Goal: Task Accomplishment & Management: Complete application form

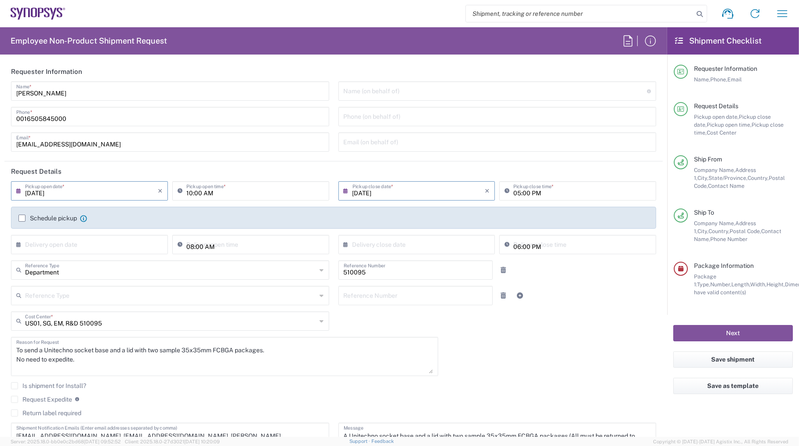
scroll to position [719, 0]
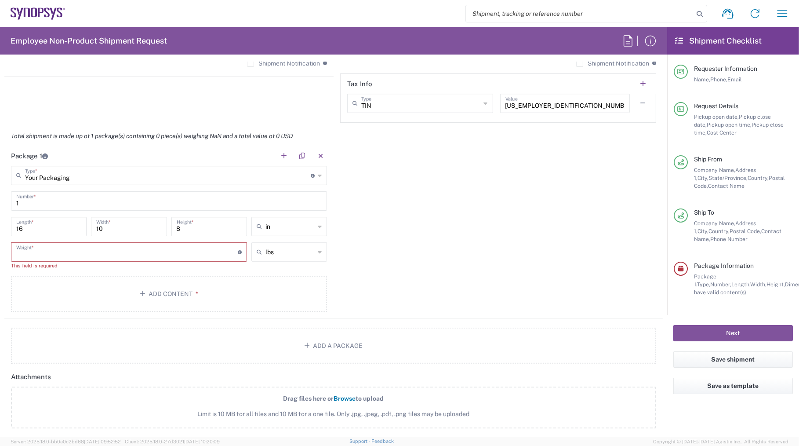
click at [197, 251] on input "number" at bounding box center [126, 250] width 221 height 15
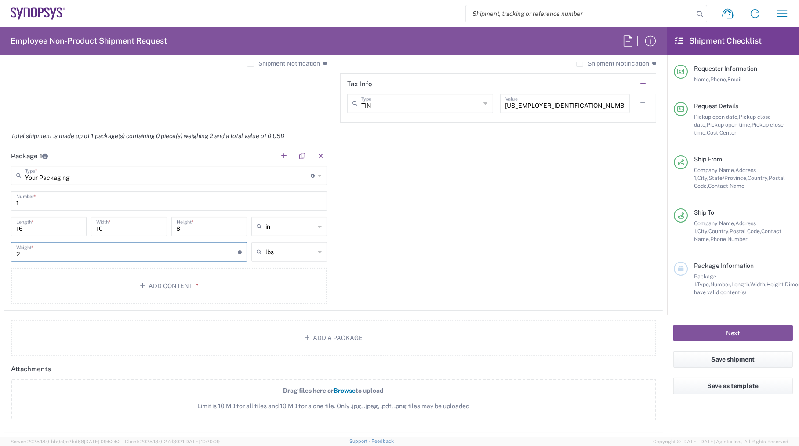
type input "2"
click at [431, 262] on div "Package 1 Your Packaging Type * Material used to package goods Your Packaging B…" at bounding box center [333, 228] width 658 height 164
click at [161, 278] on button "Add Content *" at bounding box center [169, 286] width 316 height 36
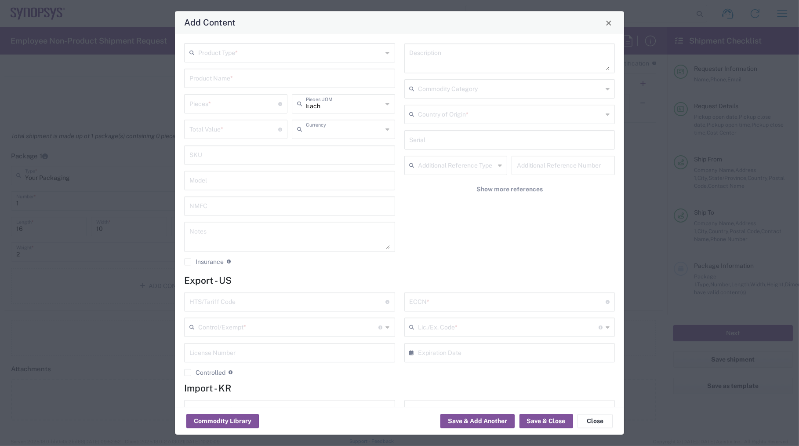
type input "US Dollar"
click at [226, 78] on input "text" at bounding box center [289, 77] width 200 height 15
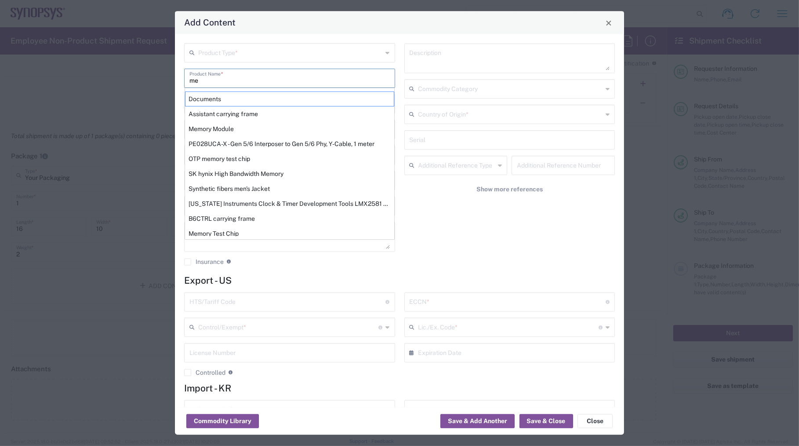
drag, startPoint x: 223, startPoint y: 230, endPoint x: 224, endPoint y: 225, distance: 5.3
click at [224, 230] on div "Memory Test Chip" at bounding box center [289, 233] width 209 height 15
type input "Memory Test Chip"
type textarea "Memory Test Chip"
type input "8542.32.0071"
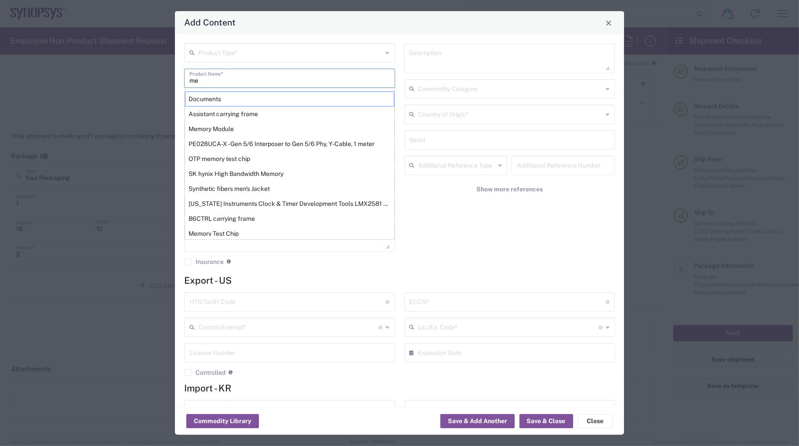
type input "BIS"
type input "EAR99"
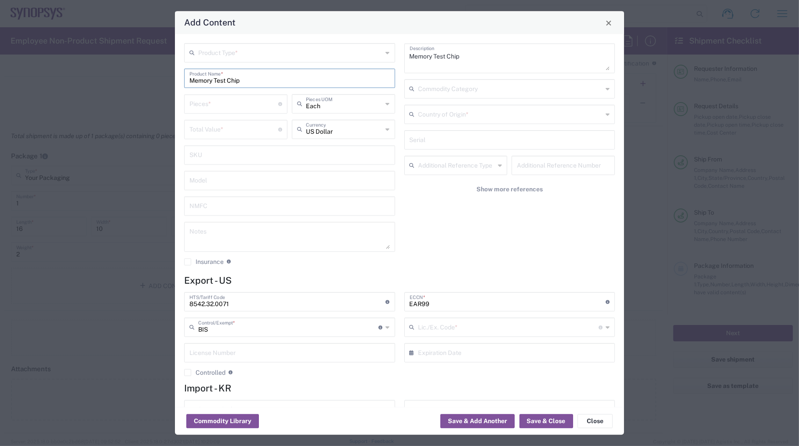
type input "NLR - No License Required"
click at [221, 52] on input "text" at bounding box center [290, 52] width 185 height 15
click at [220, 87] on span "General Commodity" at bounding box center [288, 87] width 206 height 14
type input "General Commodity"
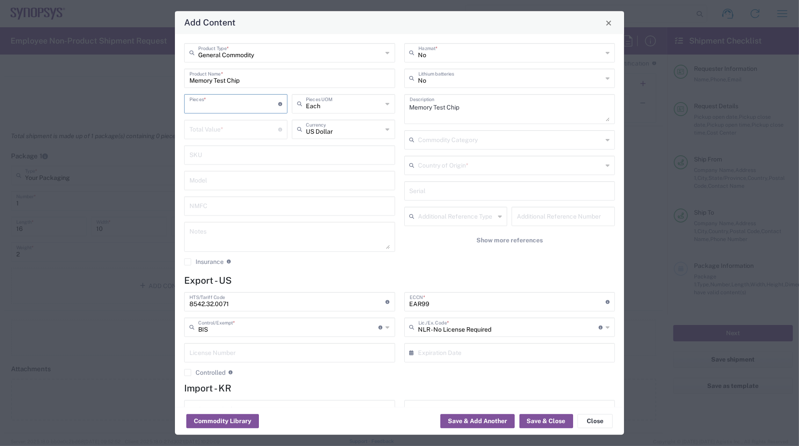
click at [210, 106] on input "number" at bounding box center [233, 103] width 89 height 15
type input "2"
click at [222, 125] on input "number" at bounding box center [233, 128] width 89 height 15
type input "164"
click at [310, 272] on div "General Commodity Product Type * Memory Test Chip Product Name * 2 Pieces * Num…" at bounding box center [399, 220] width 449 height 373
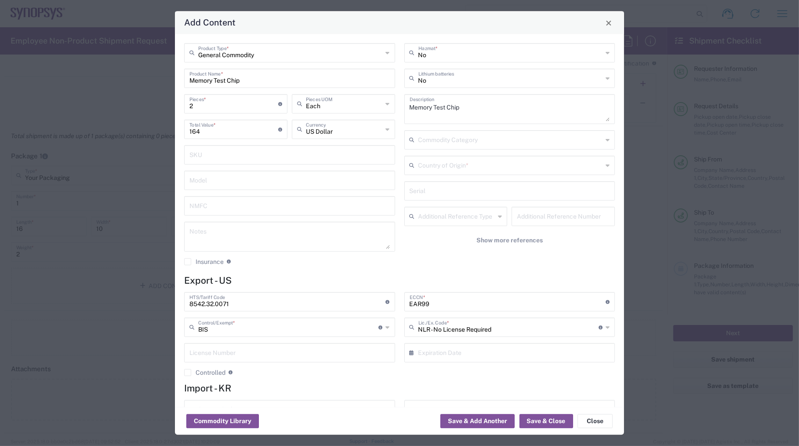
click at [237, 229] on textarea at bounding box center [289, 237] width 200 height 25
type textarea "STC0522A test chip"
click at [318, 268] on div "General Commodity Product Type * Memory Test Chip Product Name * 2 Pieces * Num…" at bounding box center [290, 158] width 220 height 228
click at [222, 233] on textarea "STC0522A test chip" at bounding box center [289, 237] width 200 height 25
click at [334, 270] on div "General Commodity Product Type * Memory Test Chip Product Name * 2 Pieces * Num…" at bounding box center [290, 158] width 220 height 228
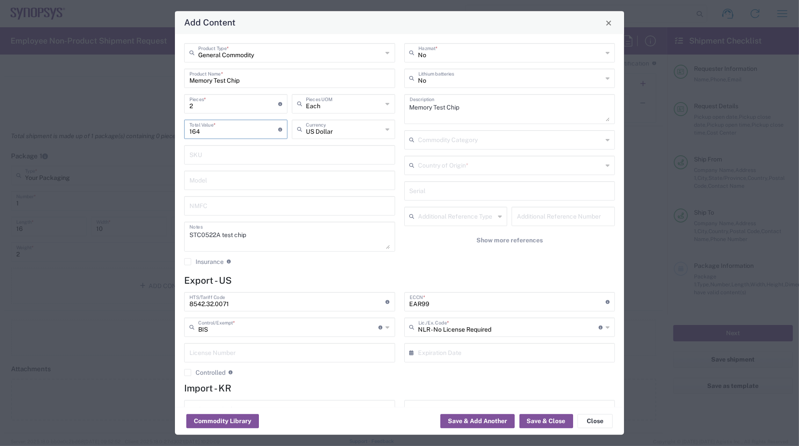
drag, startPoint x: 193, startPoint y: 130, endPoint x: 199, endPoint y: 130, distance: 6.6
click at [199, 130] on input "164" at bounding box center [233, 128] width 89 height 15
drag, startPoint x: 193, startPoint y: 102, endPoint x: 179, endPoint y: 109, distance: 15.5
click at [180, 109] on div "General Commodity Product Type * Memory Test Chip Product Name * 2 Pieces * Num…" at bounding box center [290, 158] width 220 height 228
type input "1"
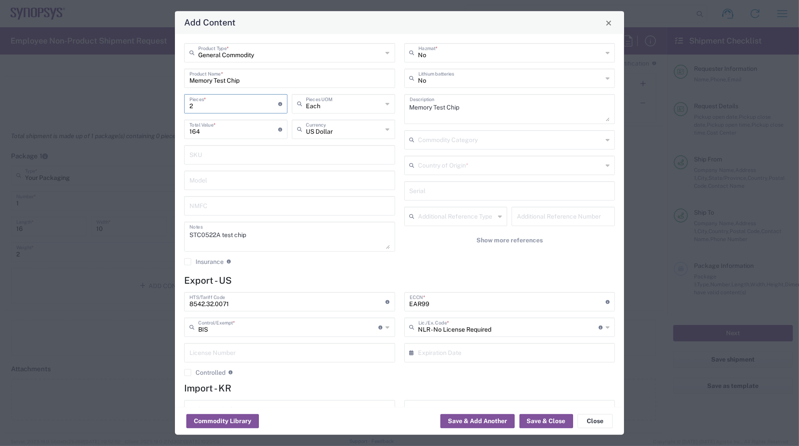
type input "82"
type input "1"
drag, startPoint x: 207, startPoint y: 132, endPoint x: 159, endPoint y: 130, distance: 47.9
click at [159, 130] on div "Add Content General Commodity Product Type * Memory Test Chip Product Name * 1 …" at bounding box center [399, 223] width 799 height 446
click at [208, 131] on input "132" at bounding box center [233, 128] width 89 height 15
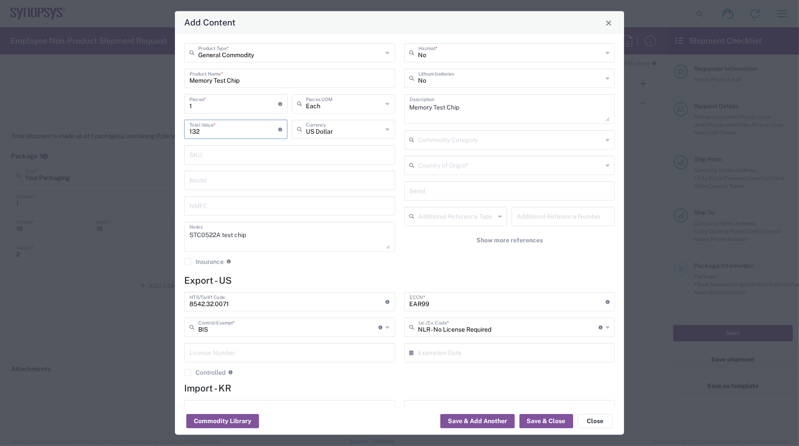
type input "132"
drag, startPoint x: 199, startPoint y: 101, endPoint x: 176, endPoint y: 110, distance: 25.3
click at [176, 109] on div "General Commodity Product Type * Memory Test Chip Product Name * 1 Pieces * Num…" at bounding box center [399, 220] width 449 height 373
type input "2"
type input "264"
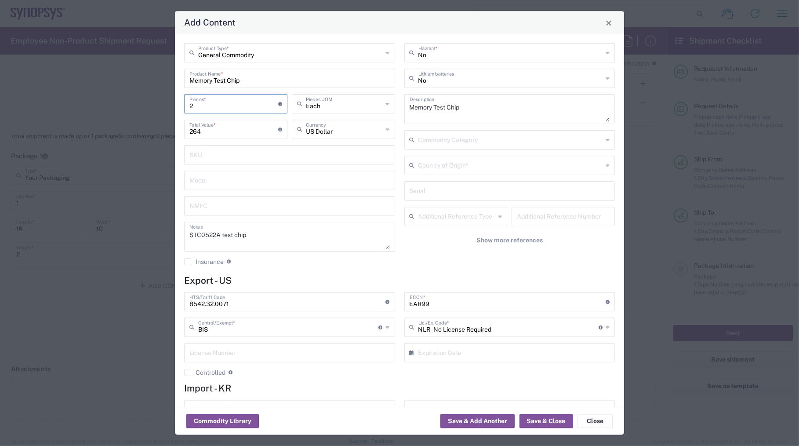
type input "2"
click at [493, 268] on div "No Hazmat * No Lithium batteries Memory Test Chip Description Commodity Categor…" at bounding box center [509, 158] width 220 height 228
click at [348, 263] on agx-checkbox-control "Insurance Check this box to request insurance" at bounding box center [289, 262] width 211 height 8
drag, startPoint x: 230, startPoint y: 305, endPoint x: 158, endPoint y: 299, distance: 72.3
click at [158, 299] on div "Add Content General Commodity Product Type * Memory Test Chip Product Name * 2 …" at bounding box center [399, 223] width 799 height 446
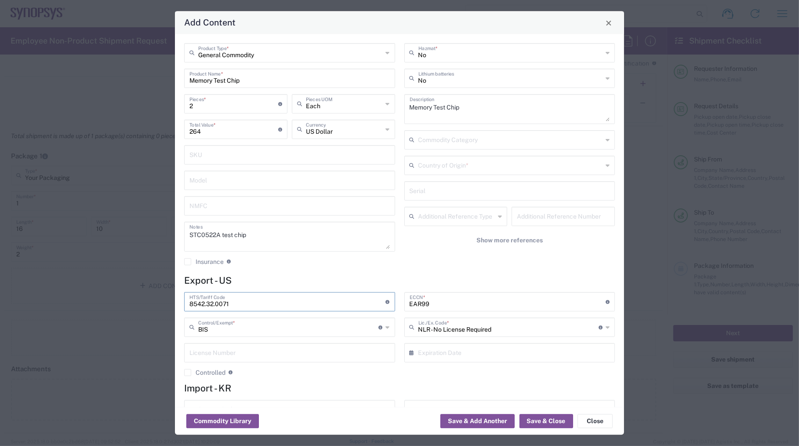
paste input "36.69.4040"
type input "8536.69.4040"
click at [268, 268] on div "General Commodity Product Type * Memory Test Chip Product Name * 2 Pieces * Num…" at bounding box center [290, 158] width 220 height 228
drag, startPoint x: 428, startPoint y: 305, endPoint x: 394, endPoint y: 302, distance: 34.0
click at [394, 302] on div "8536.69.4040 HTS/Tariff Code Obtain HTS from vendor if product is purchased. 10…" at bounding box center [400, 337] width 440 height 91
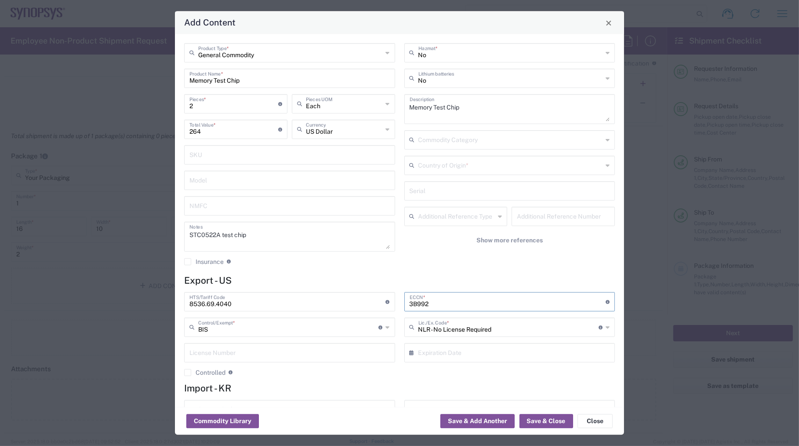
type input "3B992"
click at [417, 268] on div "No Hazmat * No Lithium batteries Memory Test Chip Description Commodity Categor…" at bounding box center [509, 158] width 220 height 228
click at [336, 374] on agx-checkbox-control "Controlled Governmental control of exports for statistical, strategic and suppl…" at bounding box center [289, 373] width 211 height 8
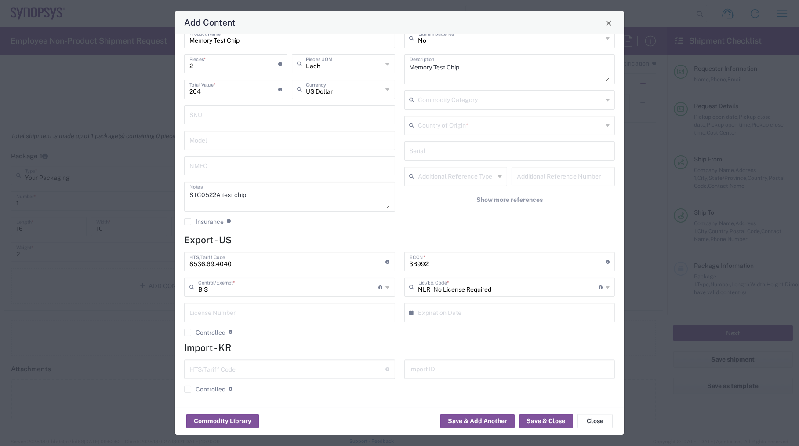
scroll to position [41, 0]
click at [290, 336] on div "8536.69.4040 HTS/Tariff Code Obtain HTS from vendor if product is purchased. 10…" at bounding box center [290, 296] width 220 height 91
click at [327, 335] on div "8536.69.4040 HTS/Tariff Code Obtain HTS from vendor if product is purchased. 10…" at bounding box center [290, 296] width 220 height 91
click at [420, 330] on div "3B992 ECCN * Obtain ECCN from vendor if product is purchased. Export Control Cl…" at bounding box center [509, 296] width 220 height 91
click at [351, 324] on div "8536.69.4040 HTS/Tariff Code Obtain HTS from vendor if product is purchased. 10…" at bounding box center [290, 296] width 220 height 91
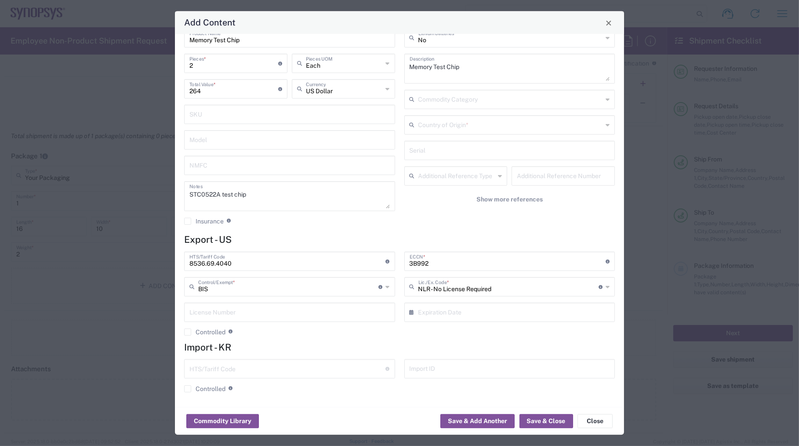
click at [310, 234] on h4 "Export - US" at bounding box center [399, 239] width 431 height 11
click at [297, 338] on div "8536.69.4040 HTS/Tariff Code Obtain HTS from vendor if product is purchased. 10…" at bounding box center [290, 296] width 220 height 91
click at [473, 417] on button "Save & Add Another" at bounding box center [477, 421] width 74 height 14
click at [436, 130] on input "text" at bounding box center [510, 123] width 185 height 15
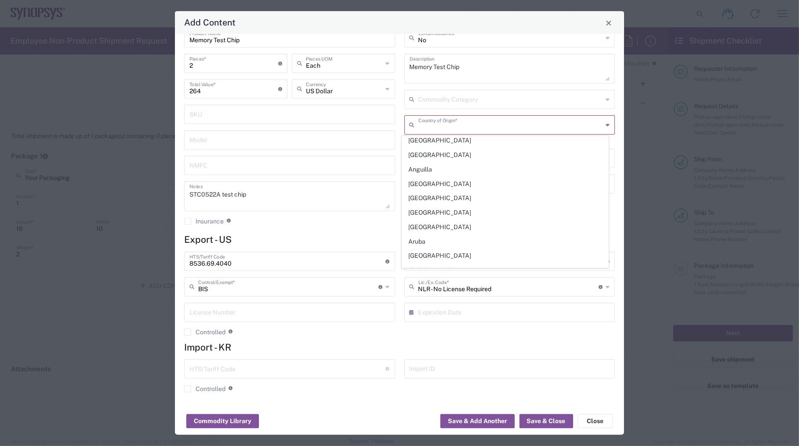
scroll to position [40, 0]
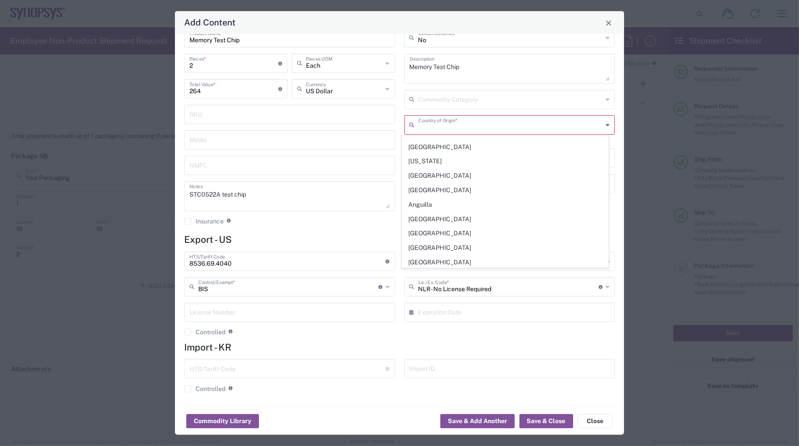
click at [428, 124] on input "text" at bounding box center [510, 123] width 185 height 15
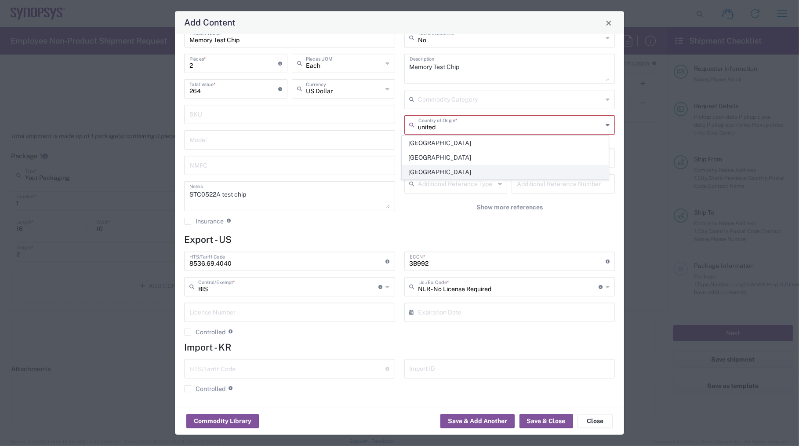
click at [423, 170] on span "[GEOGRAPHIC_DATA]" at bounding box center [505, 172] width 206 height 14
type input "[GEOGRAPHIC_DATA]"
click at [330, 232] on div "General Commodity Product Type * Memory Test Chip Product Name * 2 Pieces * Num…" at bounding box center [399, 220] width 449 height 373
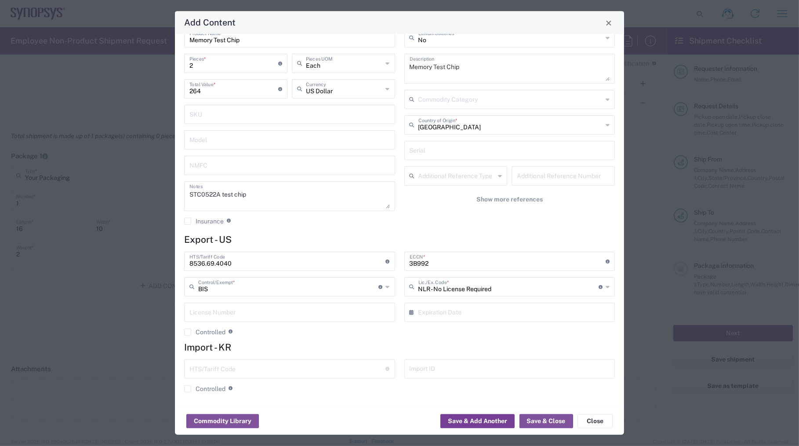
click at [482, 419] on button "Save & Add Another" at bounding box center [477, 421] width 74 height 14
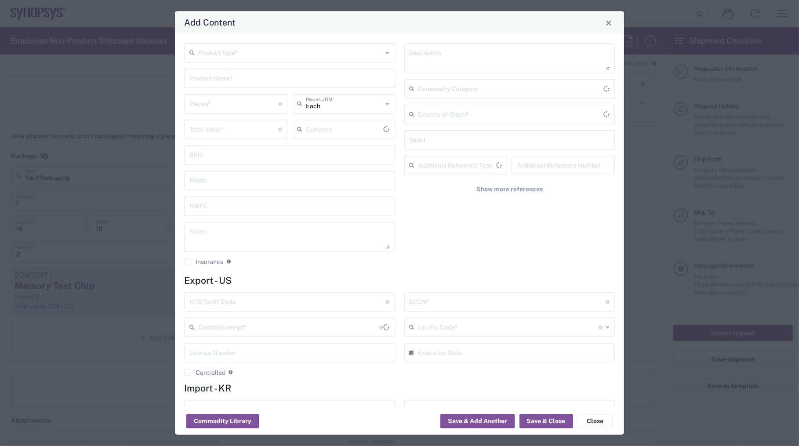
type input "US Dollar"
click at [242, 50] on input "text" at bounding box center [290, 52] width 185 height 15
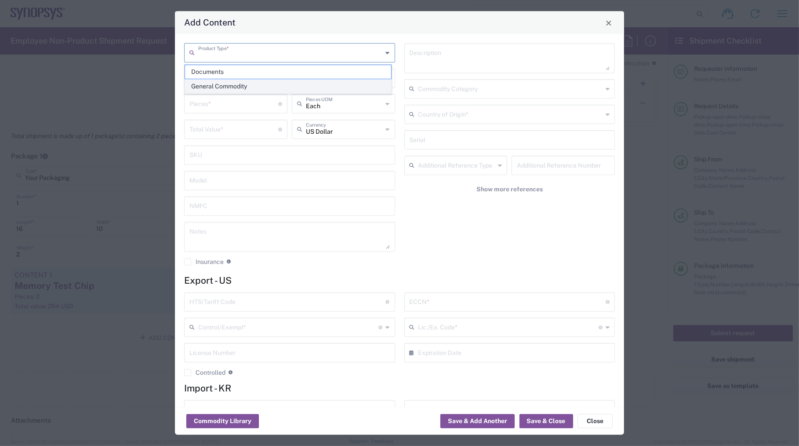
click at [204, 84] on span "General Commodity" at bounding box center [288, 87] width 206 height 14
type input "General Commodity"
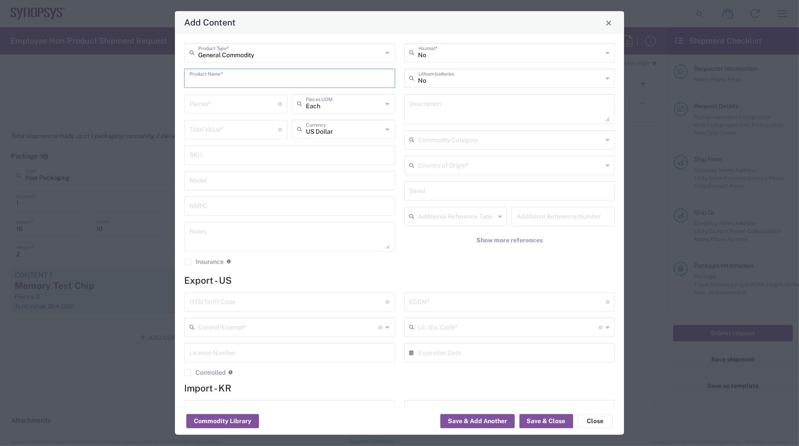
click at [214, 79] on input "text" at bounding box center [289, 77] width 200 height 15
type input "Test socket"
click at [212, 108] on input "number" at bounding box center [233, 103] width 89 height 15
type input "1"
click at [215, 132] on input "number" at bounding box center [233, 128] width 89 height 15
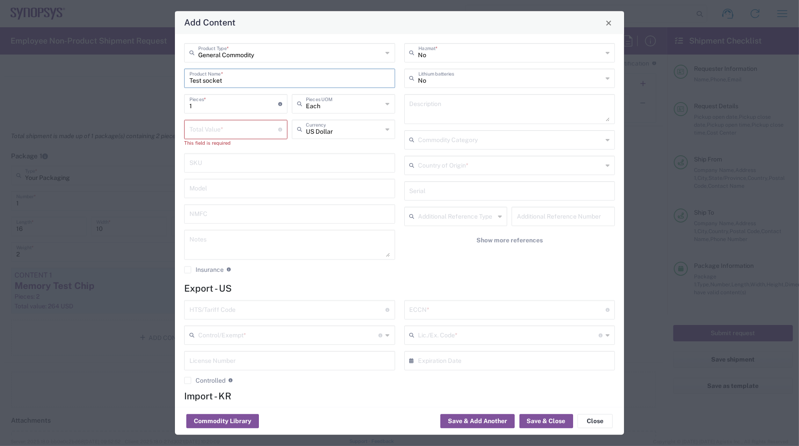
click at [228, 79] on input "Test socket" at bounding box center [289, 77] width 200 height 15
type input "Test socket with a lid"
click at [204, 132] on input "number" at bounding box center [233, 128] width 89 height 15
click at [303, 166] on input "text" at bounding box center [289, 162] width 200 height 15
click at [215, 131] on input "number" at bounding box center [233, 128] width 89 height 15
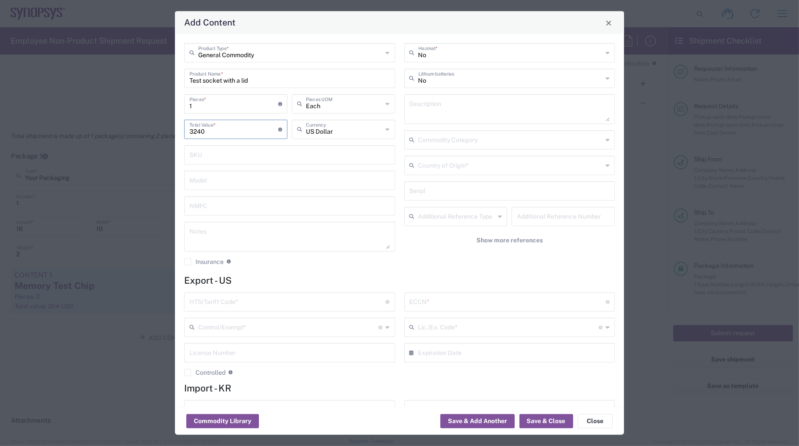
type input "3240"
click at [411, 250] on div "No Hazmat * No Lithium batteries Description Commodity Category Country of Orig…" at bounding box center [509, 158] width 220 height 228
click at [404, 261] on div "No Hazmat * No Lithium batteries Description Commodity Category Country of Orig…" at bounding box center [509, 158] width 220 height 228
click at [370, 272] on div "General Commodity Product Type * Test socket with a lid Product Name * 1 Pieces…" at bounding box center [399, 220] width 449 height 373
click at [439, 109] on textarea at bounding box center [510, 109] width 200 height 25
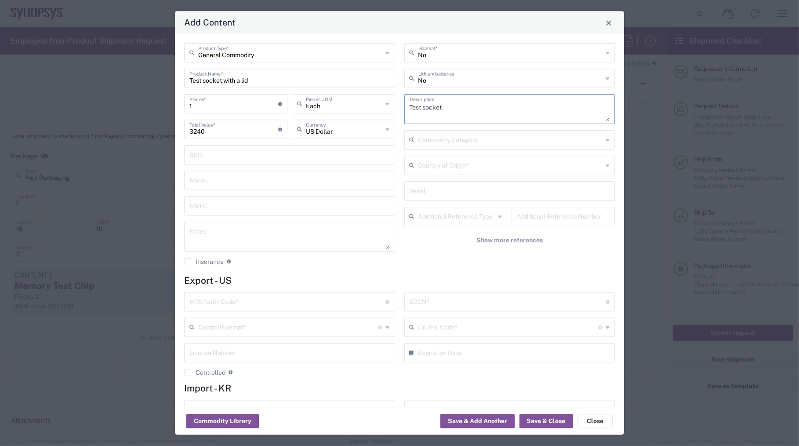
type textarea "Test socket"
click at [225, 77] on input "Test socket with a lid" at bounding box center [289, 77] width 200 height 15
click at [454, 103] on textarea "Test socket" at bounding box center [510, 109] width 200 height 25
click at [231, 80] on input "Test socket base with a lid" at bounding box center [289, 77] width 200 height 15
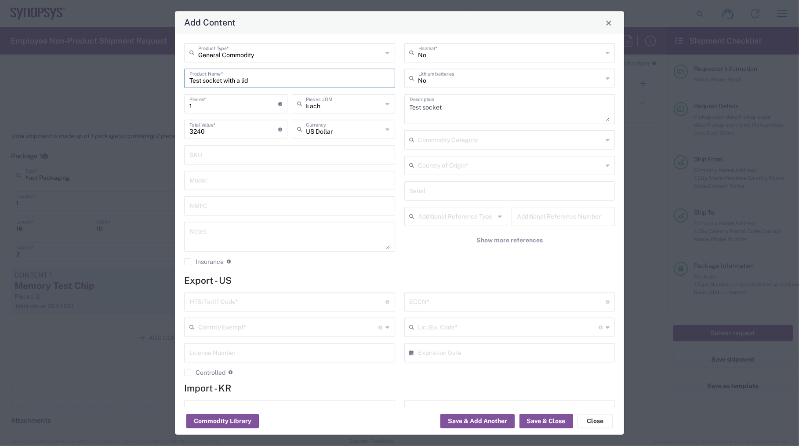
type input "Test socket with a lid"
click at [451, 107] on textarea "Test socket" at bounding box center [510, 109] width 200 height 25
type textarea "Test socket base with a lid"
click at [250, 230] on textarea at bounding box center [289, 237] width 200 height 25
type textarea "Test socket base: 1ea, Lid: 1ea"
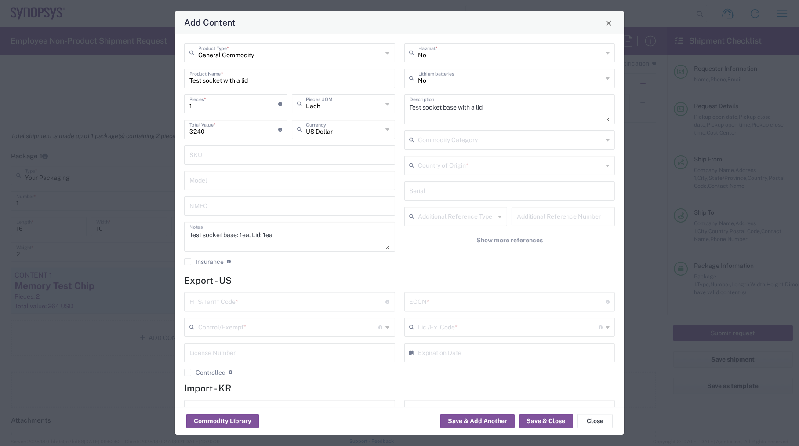
click at [423, 259] on div "No Hazmat * No Lithium batteries Test socket base with a lid Description Commod…" at bounding box center [509, 158] width 220 height 228
click at [248, 300] on input "text" at bounding box center [287, 301] width 196 height 15
click at [215, 298] on input "text" at bounding box center [287, 301] width 196 height 15
paste input "8536.69.4040"
type input "8536.69.4040"
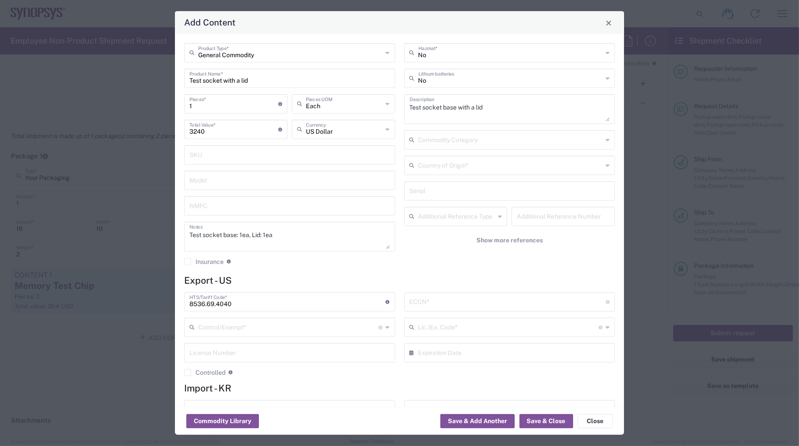
click at [318, 271] on div "General Commodity Product Type * Test socket with a lid Product Name * 1 Pieces…" at bounding box center [290, 158] width 220 height 228
click at [417, 303] on input "text" at bounding box center [508, 301] width 196 height 15
type input "B"
type input "3B992"
click at [431, 282] on h4 "Export - US" at bounding box center [399, 280] width 431 height 11
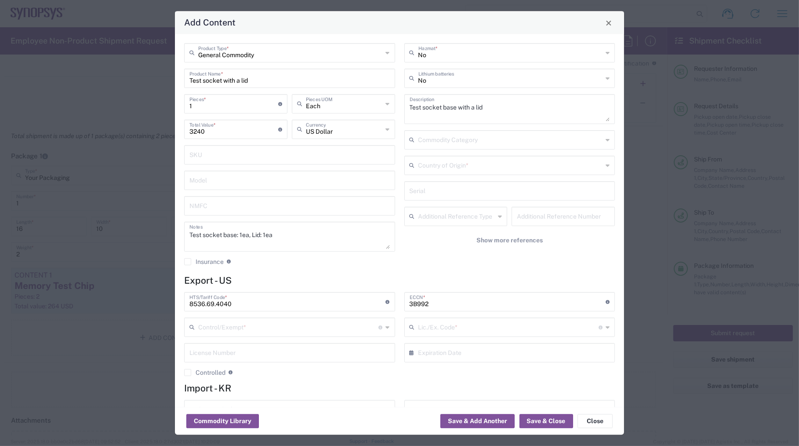
click at [425, 280] on h4 "Export - US" at bounding box center [399, 280] width 431 height 11
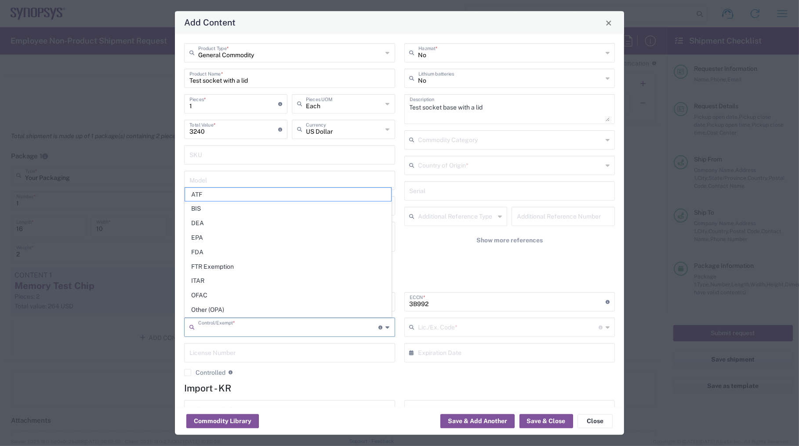
click at [277, 324] on input "text" at bounding box center [288, 326] width 181 height 15
click at [428, 266] on div "No Hazmat * No Lithium batteries Test socket base with a lid Description Commod…" at bounding box center [509, 158] width 220 height 228
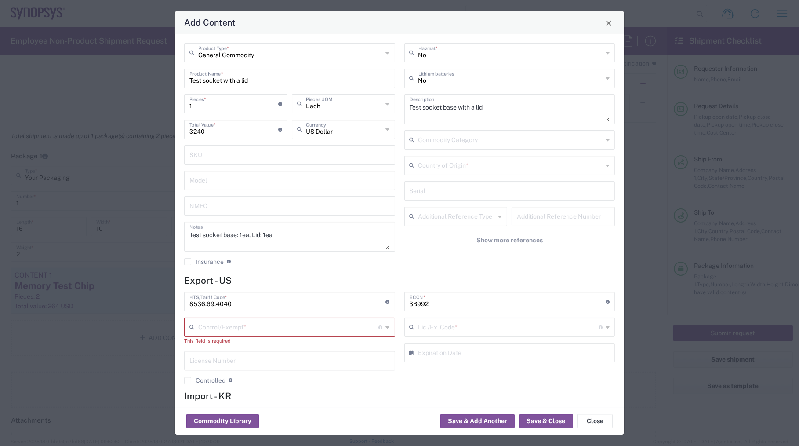
click at [265, 323] on input "text" at bounding box center [288, 326] width 181 height 15
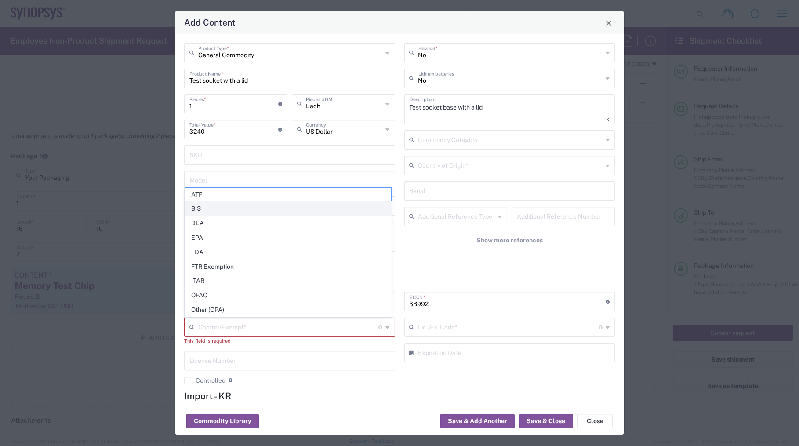
click at [204, 208] on span "BIS" at bounding box center [288, 209] width 206 height 14
type input "BIS"
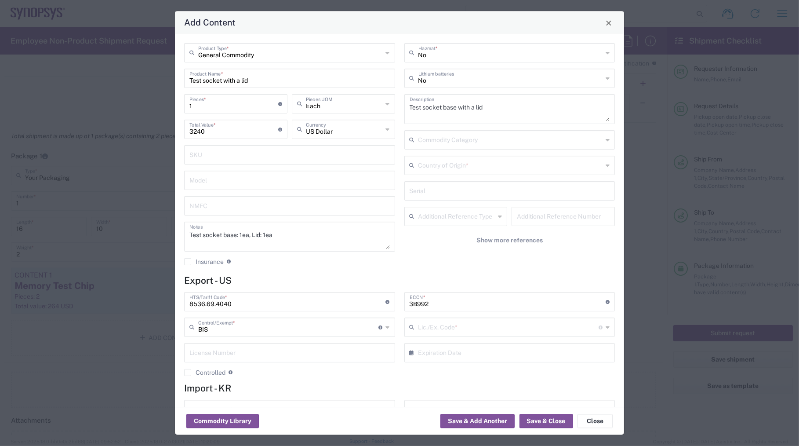
click at [421, 325] on input "text" at bounding box center [508, 326] width 181 height 15
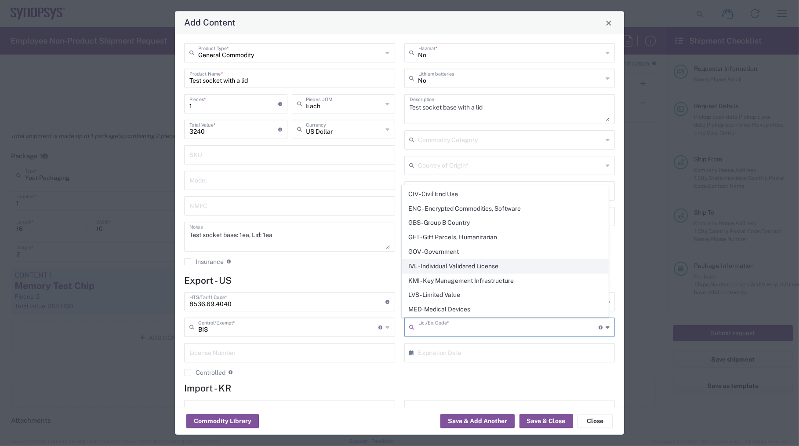
scroll to position [80, 0]
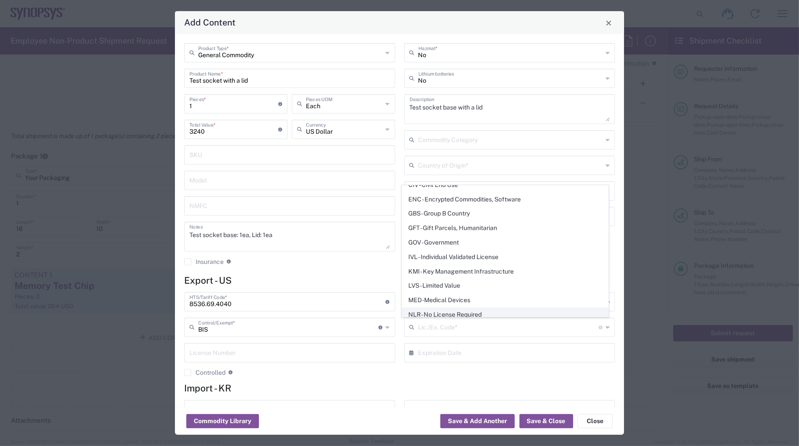
click at [440, 312] on span "NLR - No License Required" at bounding box center [505, 315] width 206 height 14
type input "NLR - No License Required"
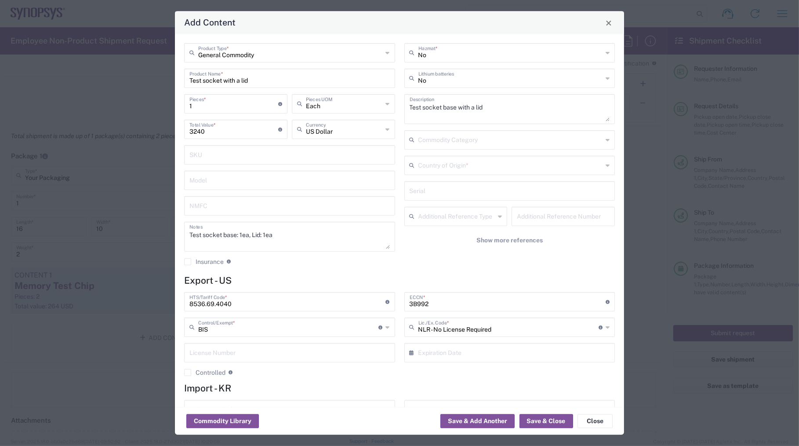
click at [360, 381] on div "8536.69.4040 HTS/Tariff Code * Obtain HTS from vendor if product is purchased. …" at bounding box center [290, 337] width 220 height 91
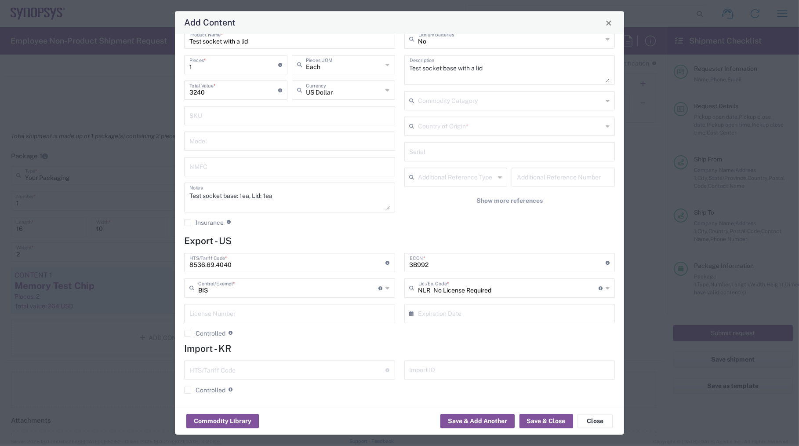
scroll to position [41, 0]
click at [531, 423] on button "Save & Close" at bounding box center [546, 421] width 54 height 14
click at [483, 126] on input "text" at bounding box center [510, 123] width 185 height 15
click at [416, 139] on span "[GEOGRAPHIC_DATA]" at bounding box center [505, 143] width 206 height 14
type input "[GEOGRAPHIC_DATA]"
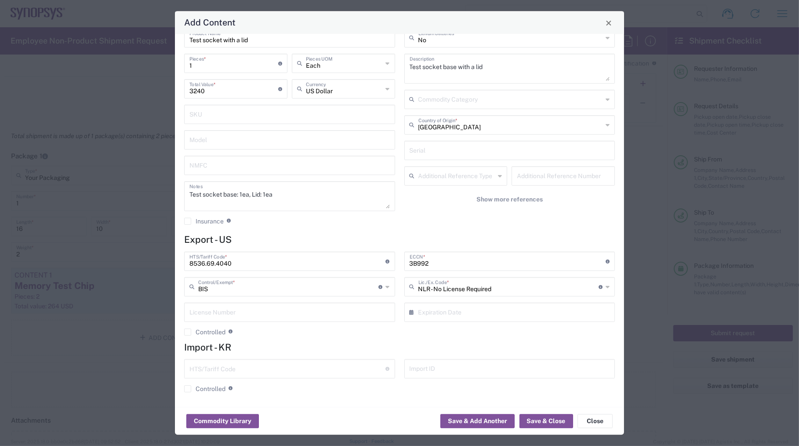
click at [469, 233] on div "General Commodity Product Type * Test socket with a lid Product Name * 1 Pieces…" at bounding box center [399, 220] width 449 height 373
click at [533, 421] on button "Save & Close" at bounding box center [546, 421] width 54 height 14
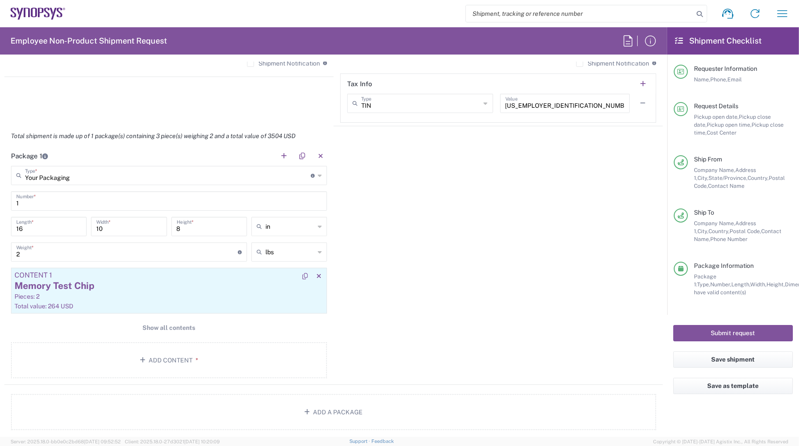
click at [73, 284] on div "Memory Test Chip" at bounding box center [169, 285] width 309 height 13
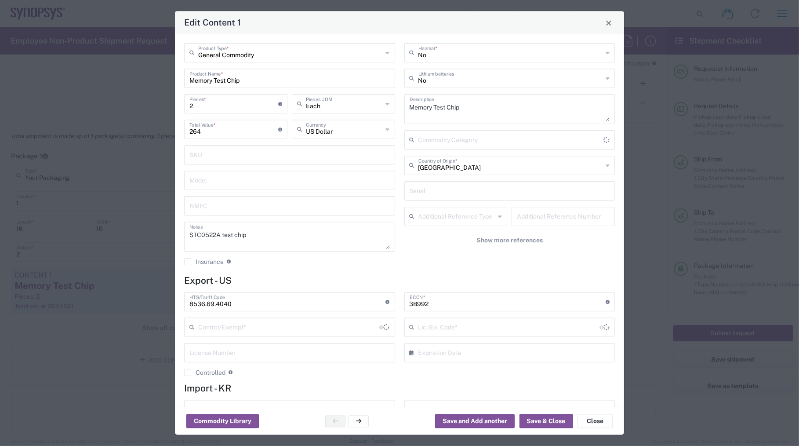
type input "BIS"
type input "NLR - No License Required"
drag, startPoint x: 235, startPoint y: 303, endPoint x: 160, endPoint y: 301, distance: 74.7
click at [160, 301] on div "Edit Content 1 General Commodity Product Type * Memory Test Chip Product Name *…" at bounding box center [399, 223] width 799 height 446
paste input "42.90.000"
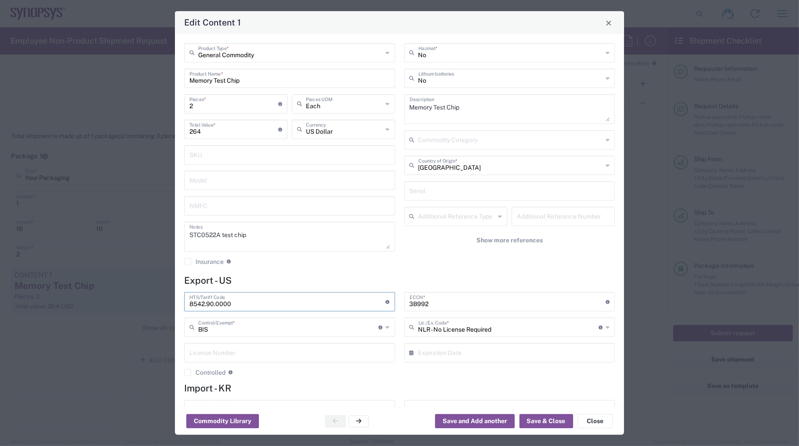
type input "8542.90.0000"
click at [431, 301] on input "3B992" at bounding box center [508, 301] width 196 height 15
type input "3A991"
click at [435, 282] on h4 "Export - US" at bounding box center [399, 280] width 431 height 11
click at [539, 422] on button "Save & Close" at bounding box center [546, 421] width 54 height 14
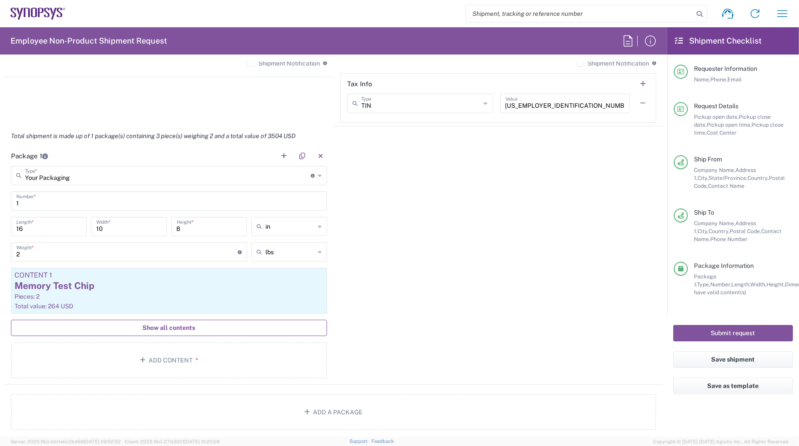
click at [165, 325] on span "Show all contents" at bounding box center [169, 327] width 53 height 8
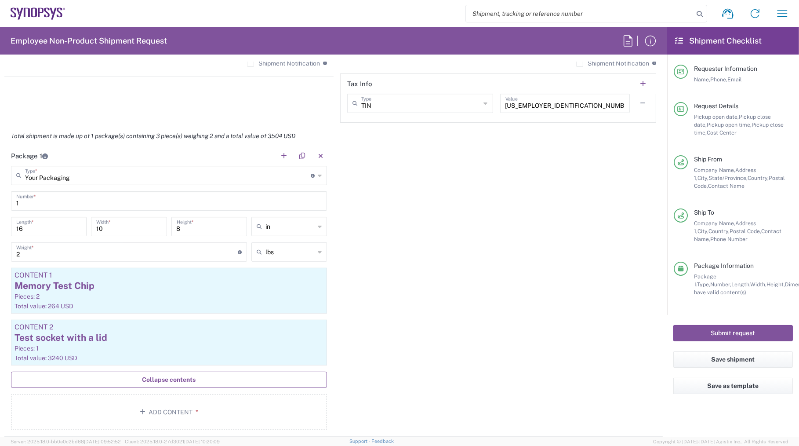
click at [344, 323] on div "Package 1 Your Packaging Type * Material used to package goods Your Packaging B…" at bounding box center [333, 291] width 658 height 290
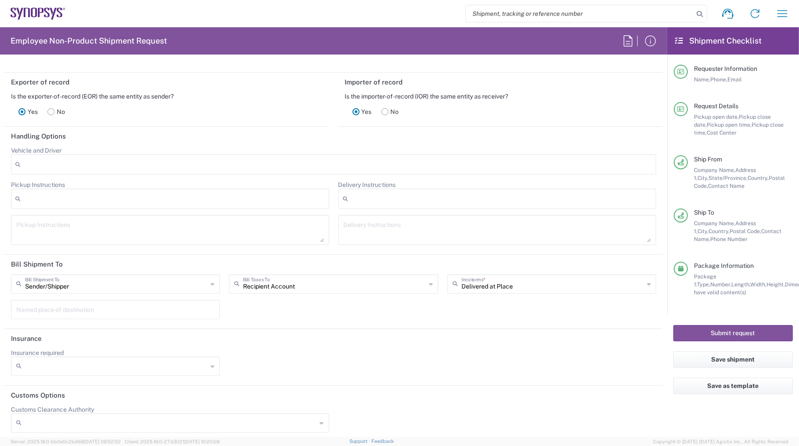
scroll to position [1208, 0]
click at [336, 353] on div "Insurance required No Yes" at bounding box center [334, 361] width 654 height 33
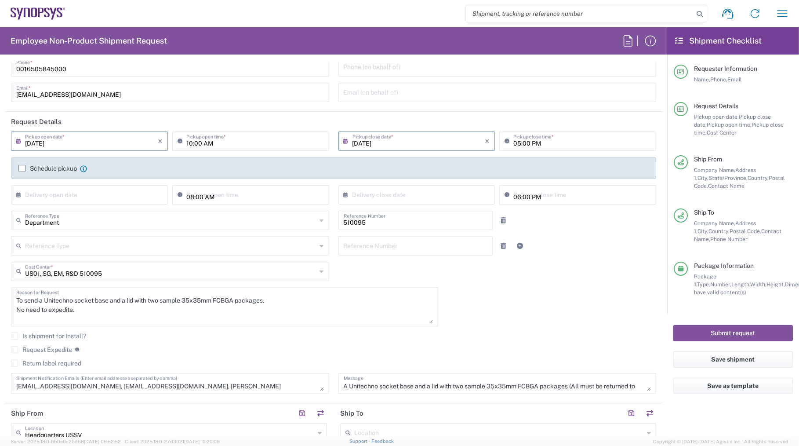
scroll to position [0, 0]
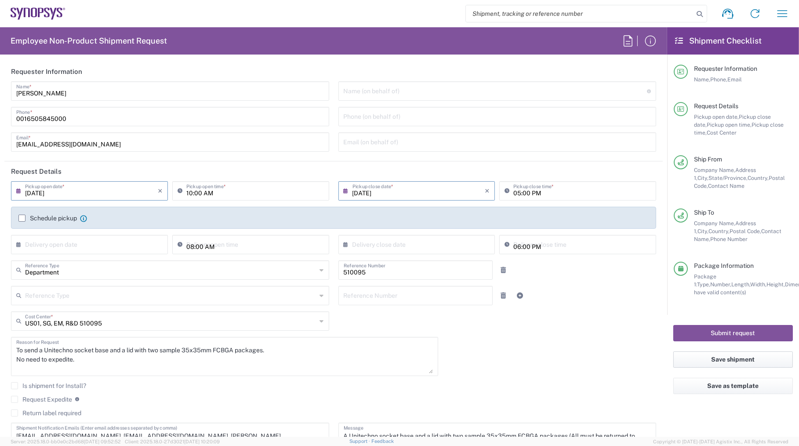
click at [734, 358] on button "Save shipment" at bounding box center [733, 359] width 120 height 16
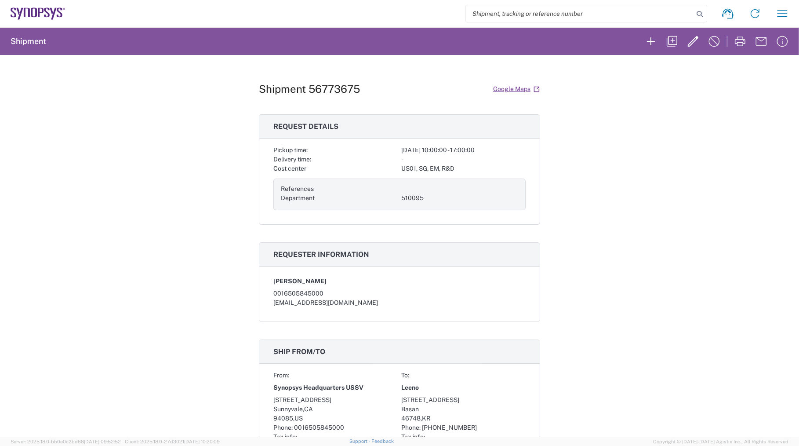
click at [613, 256] on div "Shipment 56773675 Google Maps Request details Pickup time: [DATE] 10:00:00 - 17…" at bounding box center [399, 245] width 799 height 381
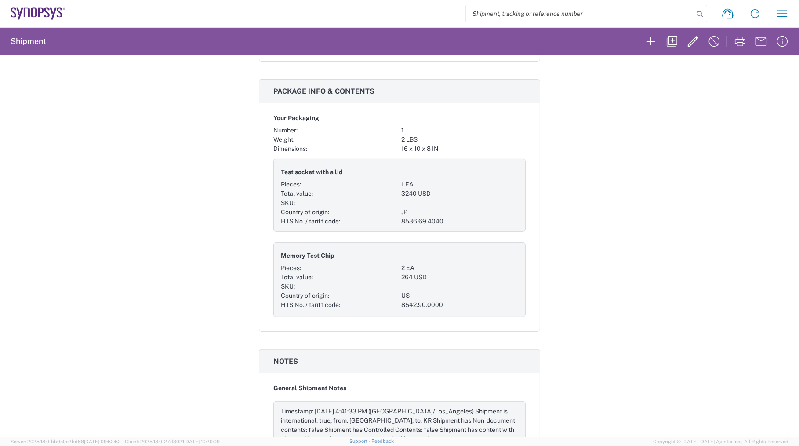
scroll to position [439, 0]
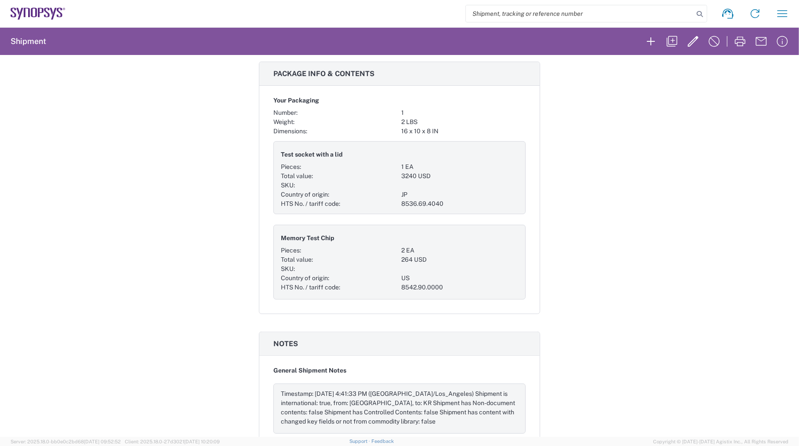
click at [579, 243] on div "Shipment 56773675 Google Maps Request details Pickup time: [DATE] 10:00:00 - 17…" at bounding box center [399, 245] width 799 height 381
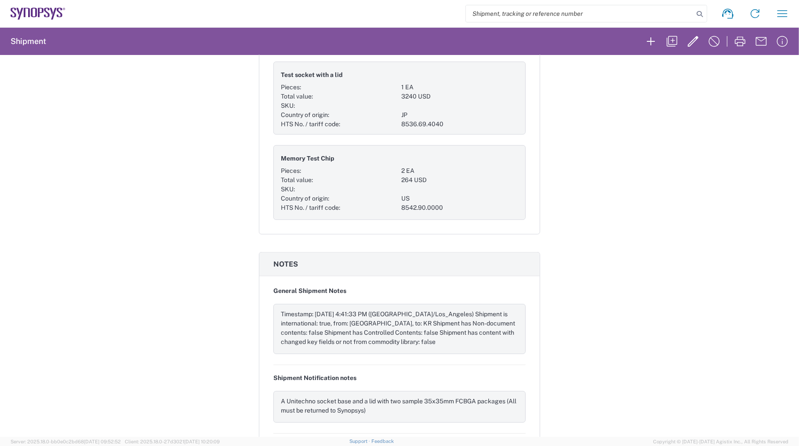
scroll to position [559, 0]
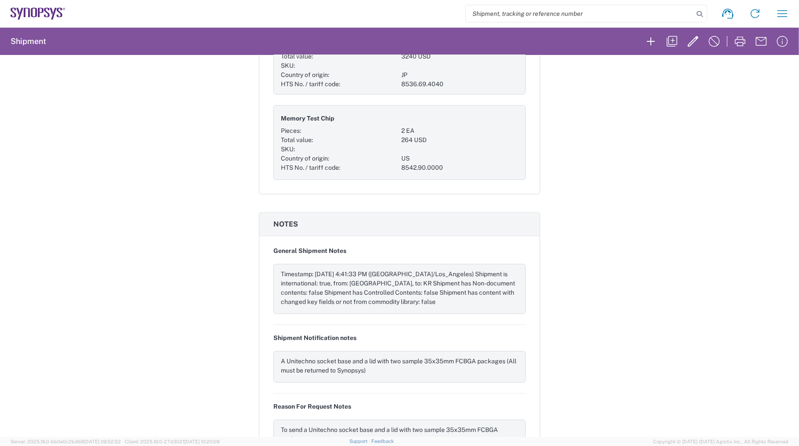
click at [222, 355] on div "Shipment 56773675 Google Maps Request details Pickup time: [DATE] 10:00:00 - 17…" at bounding box center [399, 245] width 799 height 381
click at [578, 369] on div "Shipment 56773675 Google Maps Request details Pickup time: [DATE] 10:00:00 - 17…" at bounding box center [399, 245] width 799 height 381
click at [574, 325] on div "Shipment 56773675 Google Maps Request details Pickup time: [DATE] 10:00:00 - 17…" at bounding box center [399, 245] width 799 height 381
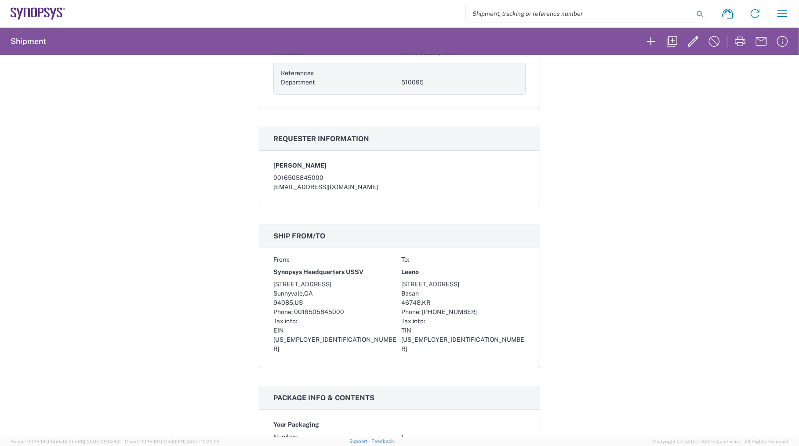
scroll to position [0, 0]
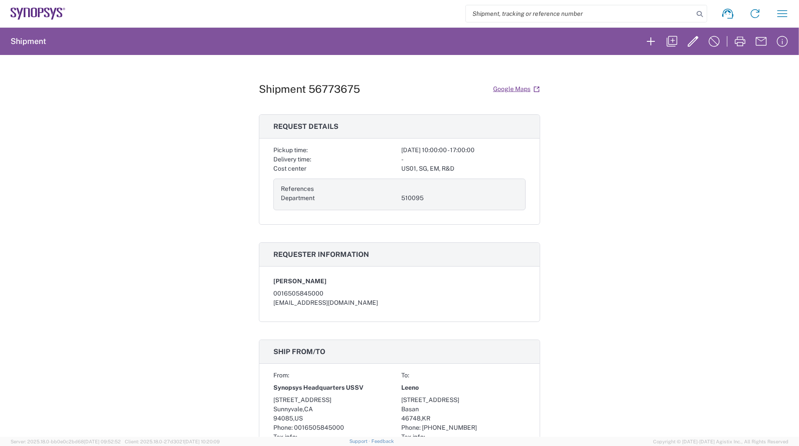
click at [644, 189] on div "Shipment 56773675 Google Maps Request details Pickup time: [DATE] 10:00:00 - 17…" at bounding box center [399, 245] width 799 height 381
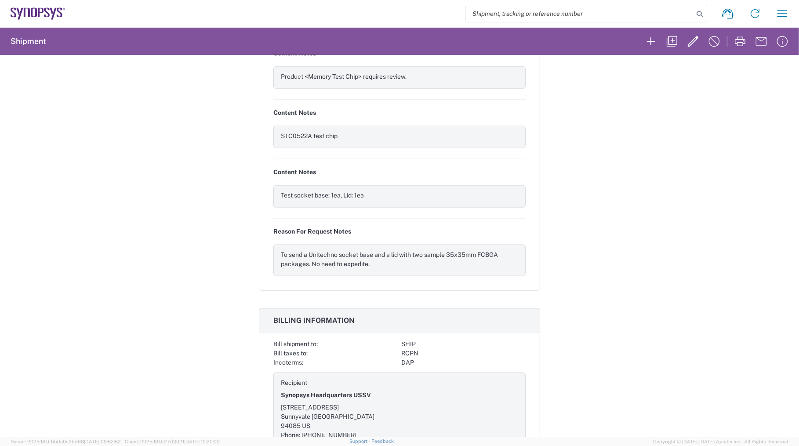
scroll to position [1140, 0]
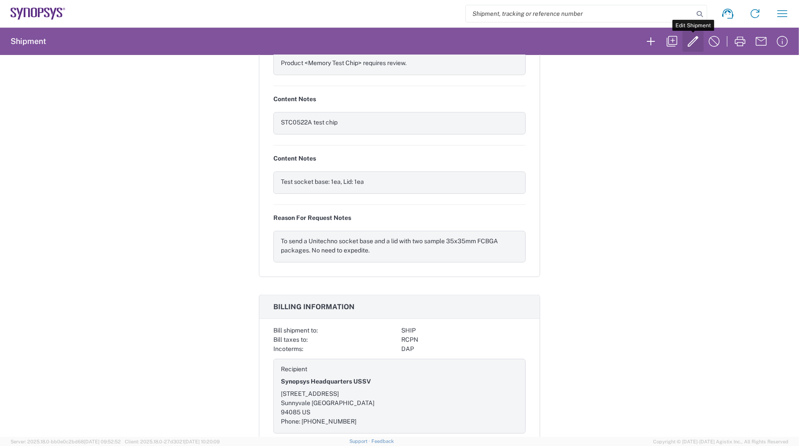
click at [693, 40] on icon "button" at bounding box center [693, 41] width 14 height 14
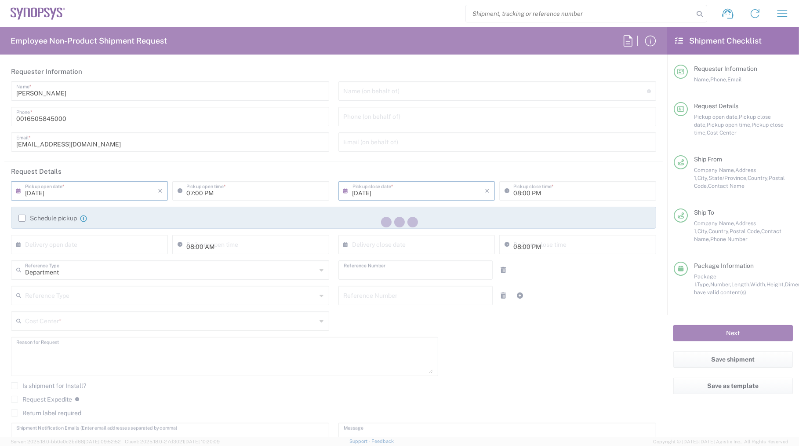
type input "[DATE]"
type input "10:00 AM"
type input "[DATE]"
type input "05:00 PM"
type input "510095"
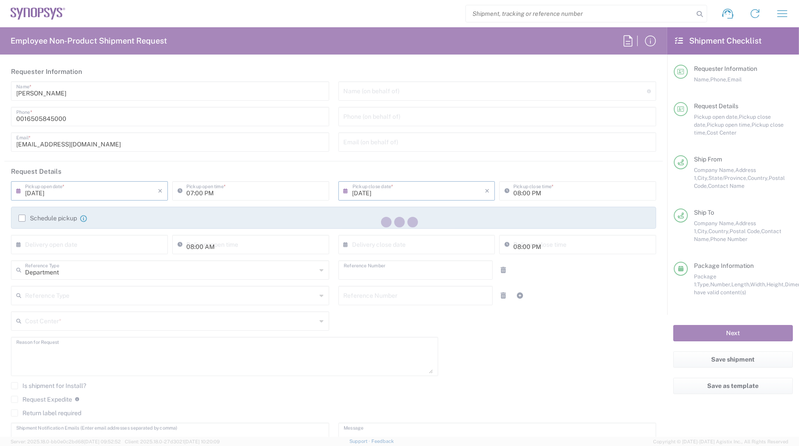
type textarea "To send a Unitechno socket base and a lid with two sample 35x35mm FCBGA packages"
type textarea "[EMAIL_ADDRESS][DOMAIN_NAME], [EMAIL_ADDRESS][DOMAIN_NAME], [PERSON_NAME][EMAIL…"
type textarea "A Unitechno socket base and a lid with two sample 35x35mm FCBGA packages (All m…"
type input "Headquarters USSV"
type input "Synopsys Headquarters USSV"
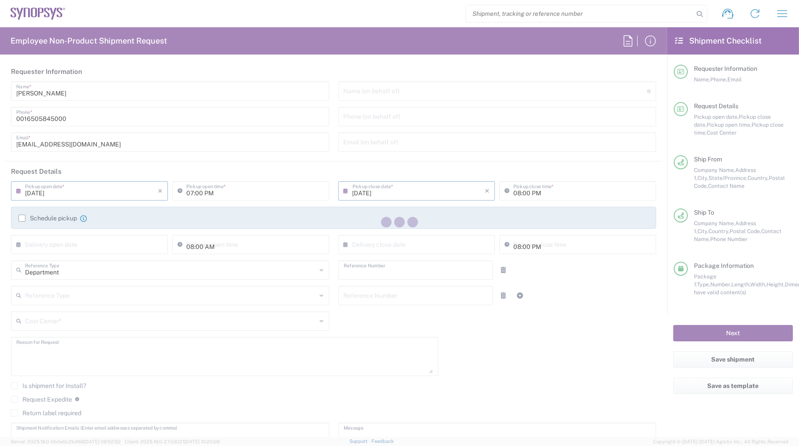
type input "[STREET_ADDRESS]"
type input "Sunnyvale"
type input "94085"
type input "[PERSON_NAME]"
type input "0016505845000"
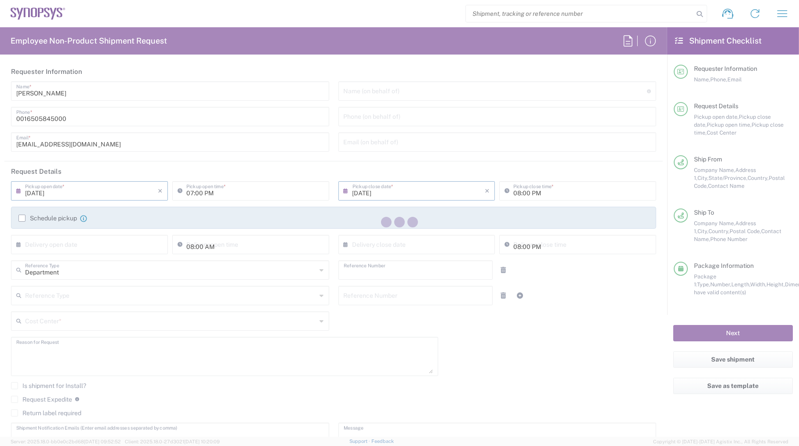
type input "[EMAIL_ADDRESS][DOMAIN_NAME]"
type input "Leeno"
type input "[STREET_ADDRESS]"
type input "Basan"
type input "[GEOGRAPHIC_DATA]"
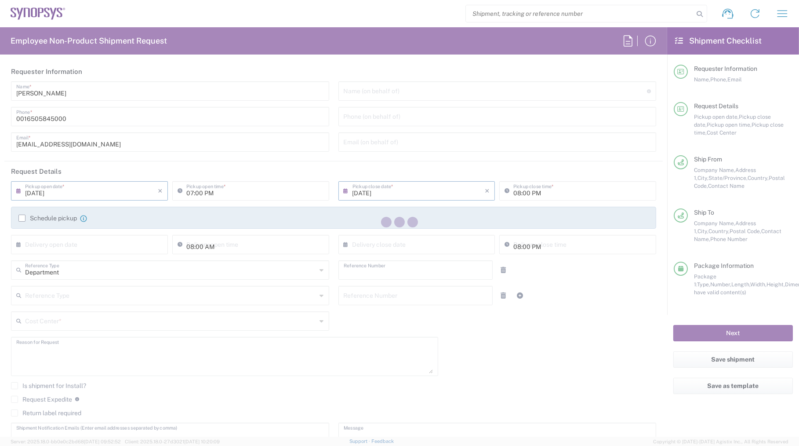
type input "46748"
type input "[GEOGRAPHIC_DATA]"
type input "[PHONE_NUMBER]"
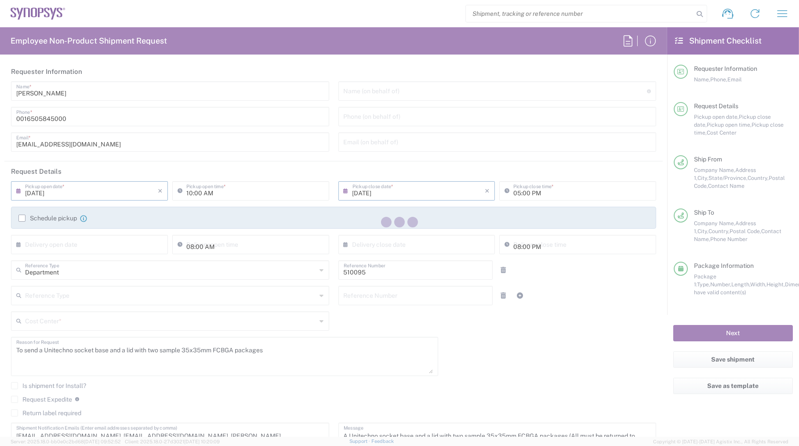
type input "[US_STATE]"
type input "Delivered at Place"
type input "Your Packaging"
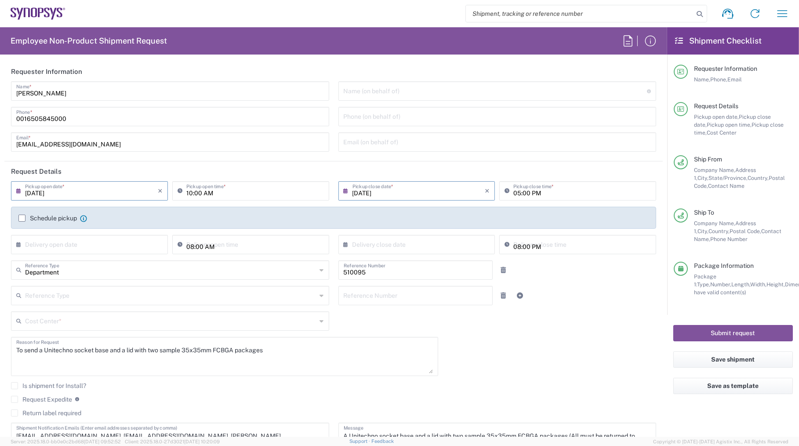
type input "US01, SG, EM, R&D 510095"
click at [735, 360] on button "Save shipment" at bounding box center [733, 359] width 120 height 16
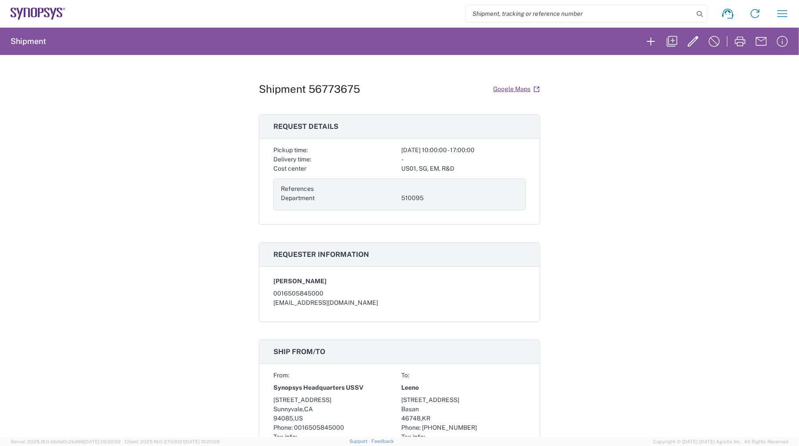
click at [572, 287] on div "Shipment 56773675 Google Maps Request details Pickup time: [DATE] 10:00:00 - 17…" at bounding box center [399, 245] width 799 height 381
click at [566, 186] on div "Shipment 56773675 Google Maps Request details Pickup time: [DATE] 10:00:00 - 17…" at bounding box center [399, 245] width 799 height 381
click at [689, 38] on icon "button" at bounding box center [693, 41] width 14 height 14
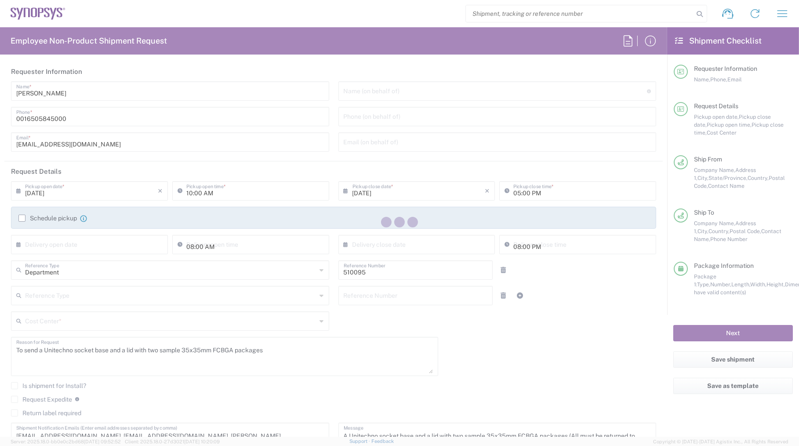
type input "US01, SG, EM, R&D 510095"
type input "[US_STATE]"
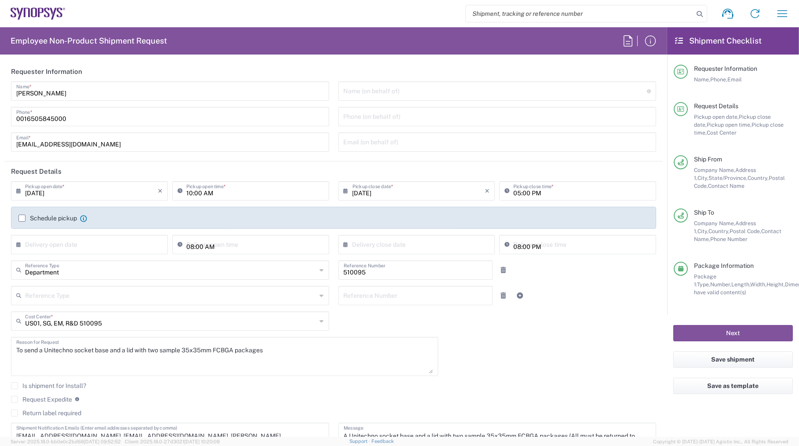
type input "Your Packaging"
